Goal: Ask a question

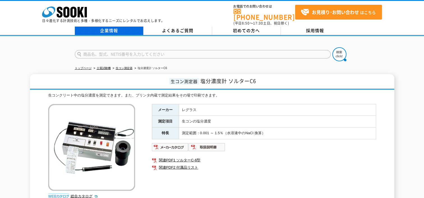
click at [119, 29] on link "企業情報" at bounding box center [109, 31] width 69 height 8
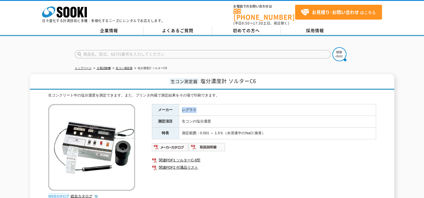
drag, startPoint x: 182, startPoint y: 106, endPoint x: 195, endPoint y: 106, distance: 13.7
click at [195, 106] on td "レグラス" at bounding box center [277, 110] width 197 height 12
copy td "レグラス"
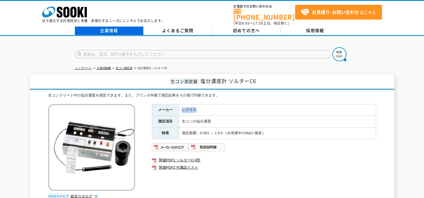
click at [126, 28] on link "企業情報" at bounding box center [109, 31] width 69 height 8
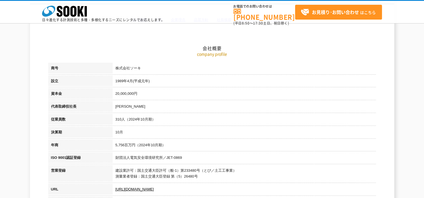
scroll to position [59, 0]
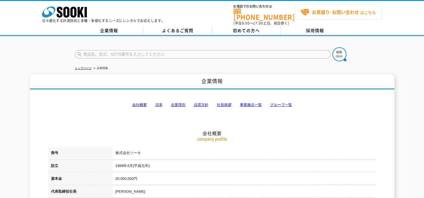
click at [328, 13] on strong "お見積り･お問い合わせ" at bounding box center [335, 12] width 47 height 7
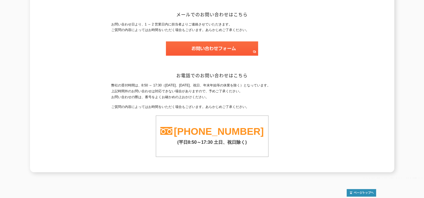
scroll to position [93, 0]
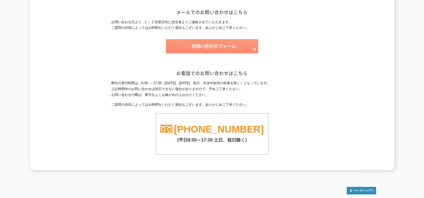
click at [194, 43] on img at bounding box center [212, 46] width 92 height 14
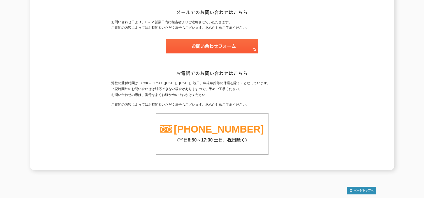
scroll to position [0, 0]
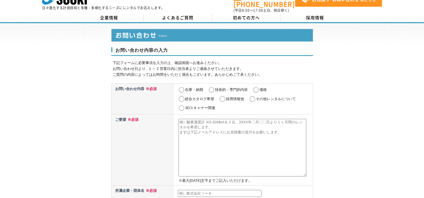
scroll to position [13, 0]
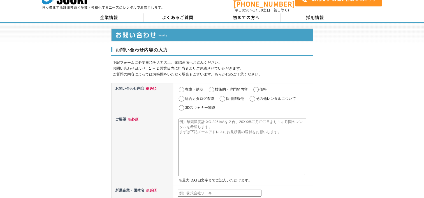
click at [257, 87] on input "価格" at bounding box center [255, 90] width 7 height 6
radio input "true"
click at [182, 87] on input "在庫・納期" at bounding box center [181, 90] width 7 height 6
radio input "true"
click at [256, 87] on input "価格" at bounding box center [255, 90] width 7 height 6
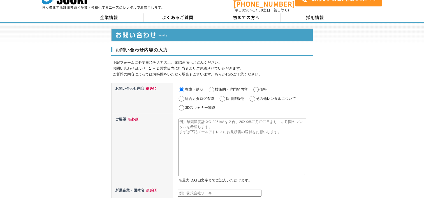
radio input "true"
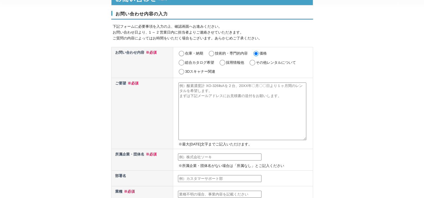
scroll to position [0, 0]
